Goal: Information Seeking & Learning: Learn about a topic

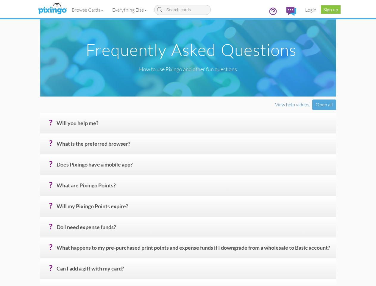
click at [188, 131] on h4 "? Will you help me?" at bounding box center [194, 125] width 275 height 10
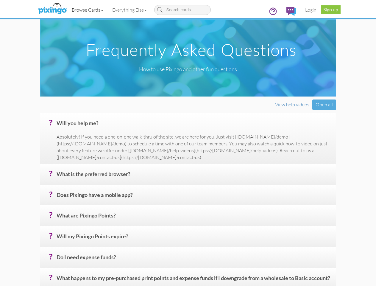
click at [67, 10] on link "Browse Cards" at bounding box center [87, 9] width 41 height 15
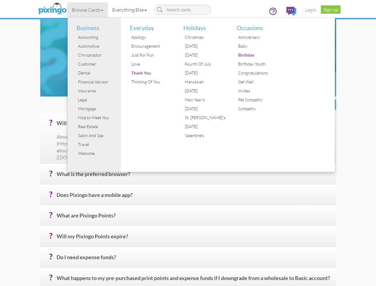
click at [108, 10] on link "Everything Else" at bounding box center [129, 9] width 43 height 15
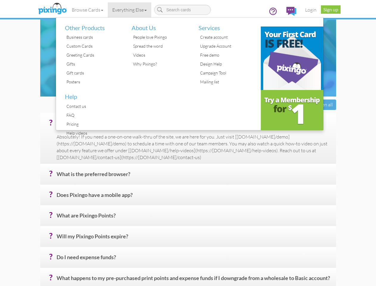
click at [336, 110] on div "Open all" at bounding box center [324, 104] width 24 height 10
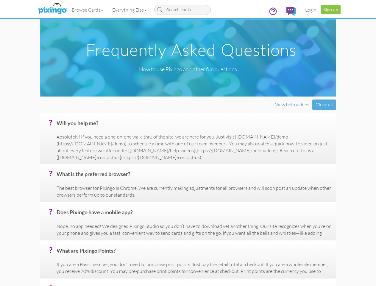
click at [194, 131] on h4 "? Will you help me?" at bounding box center [194, 125] width 275 height 10
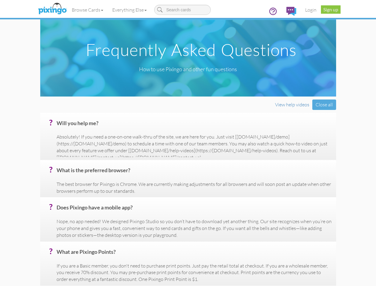
click at [194, 161] on p "Absolutely! If you need a one-on-one walk-thru of the site, we are here for you…" at bounding box center [194, 146] width 275 height 27
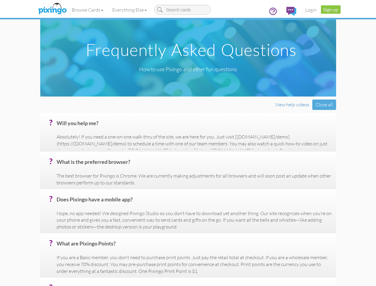
click at [194, 186] on p "The best browser for Pixingo is Chrome. We are currently making adjustments for…" at bounding box center [194, 179] width 275 height 14
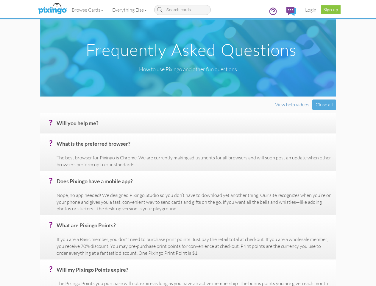
click at [194, 189] on h4 "? Does Pixingo have a mobile app?" at bounding box center [194, 183] width 275 height 10
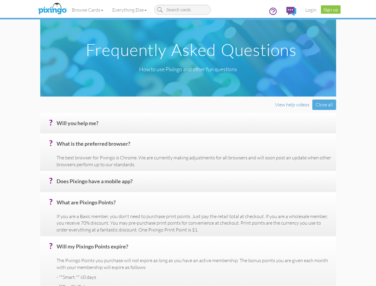
click at [194, 210] on h4 "? What are Pixingo Points?" at bounding box center [194, 205] width 275 height 10
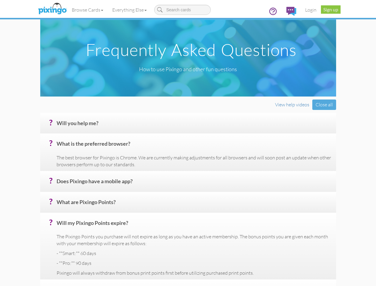
click at [194, 231] on h4 "? Will my Pixingo Points expire?" at bounding box center [194, 225] width 275 height 10
